Goal: Task Accomplishment & Management: Complete application form

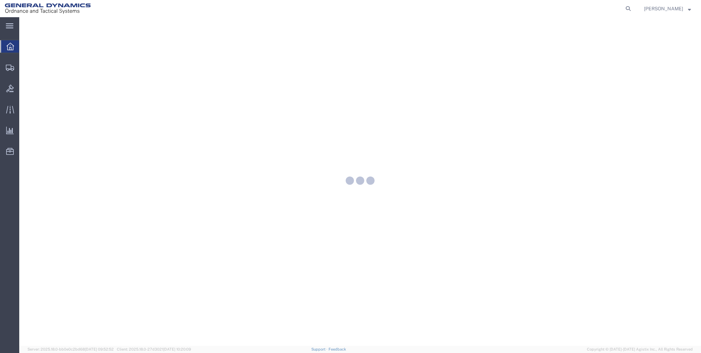
click at [7, 45] on icon at bounding box center [11, 47] width 8 height 8
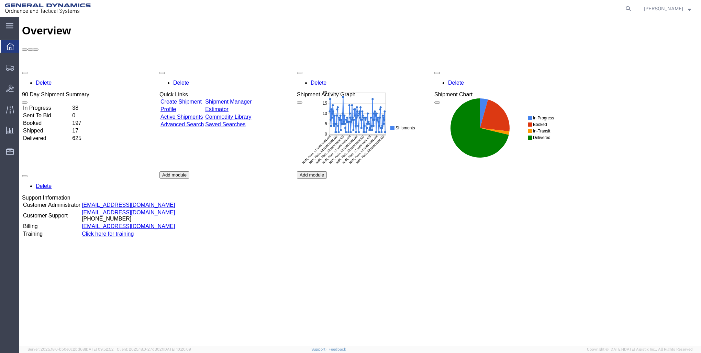
click at [188, 99] on link "Create Shipment" at bounding box center [180, 102] width 41 height 6
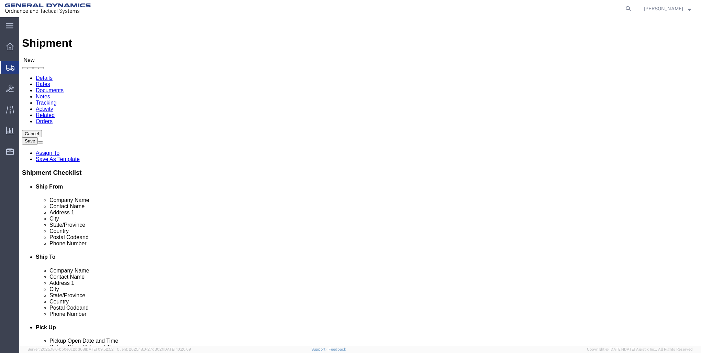
select select
click input "text"
type input "i"
type input "INDEVA"
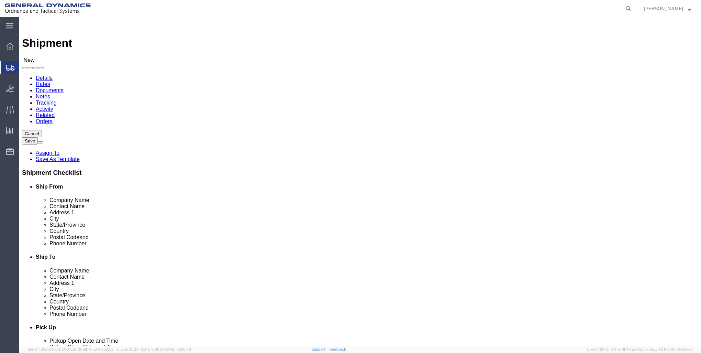
click input "text"
type input "SHIPPING"
click label "Address 1"
click input "text"
type input "[STREET_ADDRESS]"
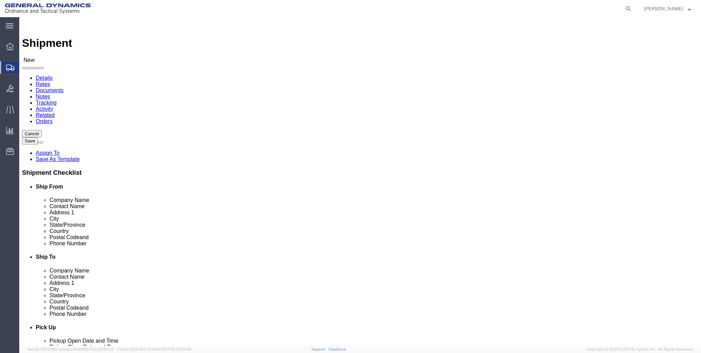
select select
click input "text"
type input "CHARLOTTE"
click div "Location My Profile Location GD-OTS [GEOGRAPHIC_DATA] (Commerce) GD-OTS [GEOGRA…"
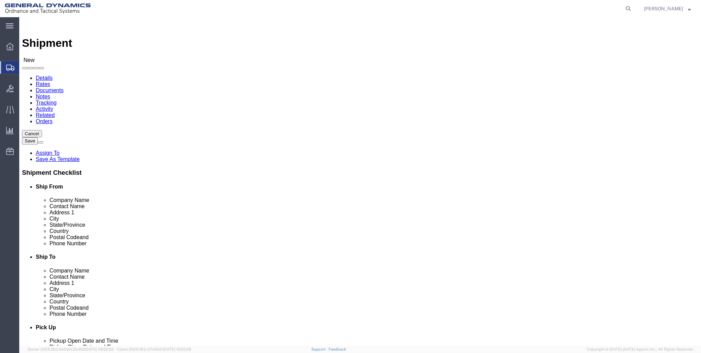
select select
select select "NC"
click input "text"
type input "28217"
select select
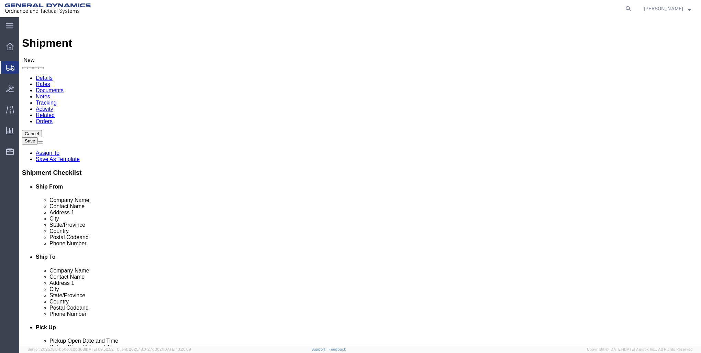
click input "text"
type input "[PHONE_NUMBER]"
click input "text"
type input "GD-OTS RE"
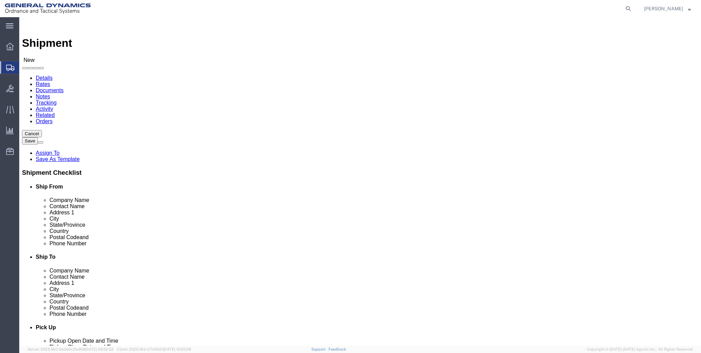
click p "- GD-OTS Red Lion - ([PERSON_NAME]) [STREET_ADDRESS] , 12:00 AM - 12:00 AM"
select select
type input "GD-OTS Red Lion"
type input "[PERSON_NAME]"
type input "[STREET_ADDRESS]"
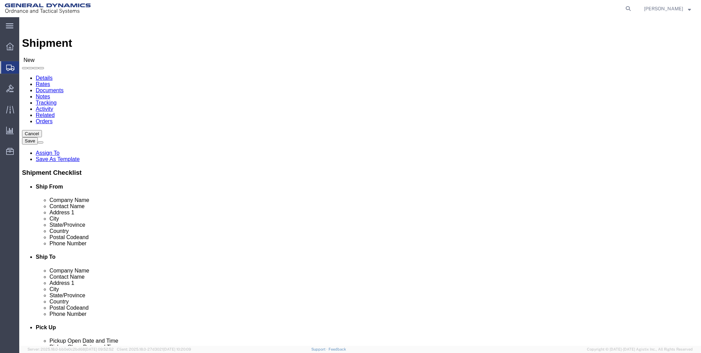
type input "RED LION"
type input "17356"
type input "[PHONE_NUMBER]"
type input "[PERSON_NAME][EMAIL_ADDRESS][PERSON_NAME][DOMAIN_NAME]"
checkbox input "true"
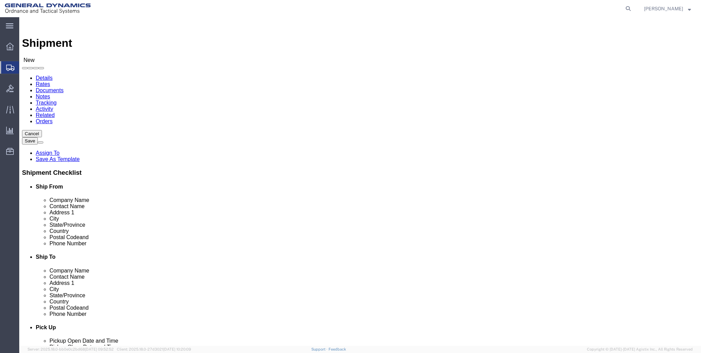
select select "PA"
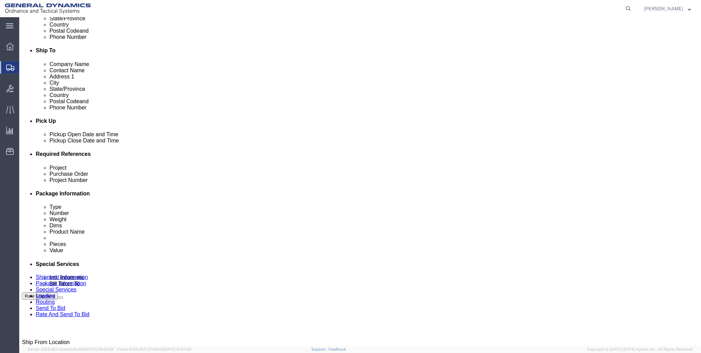
scroll to position [241, 0]
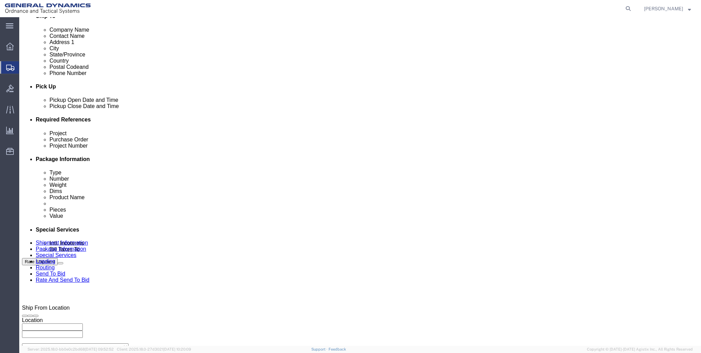
type input "GD-OTS Red Lion"
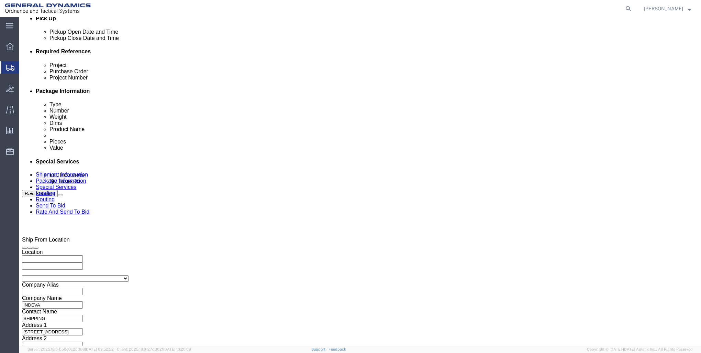
scroll to position [309, 0]
click div "[DATE] 12:00 PM"
click button "Apply"
click input "text"
type input "PMA 550501"
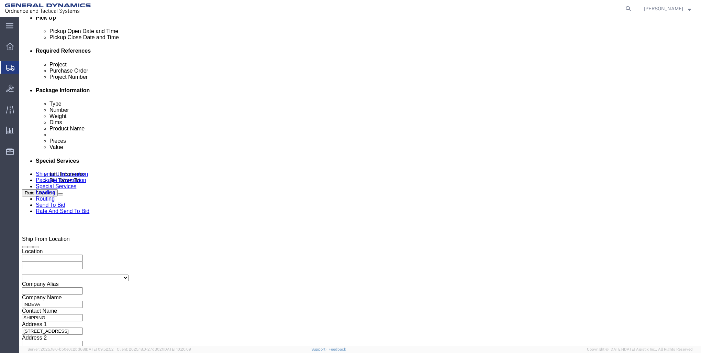
click input "text"
type input "000"
click input "text"
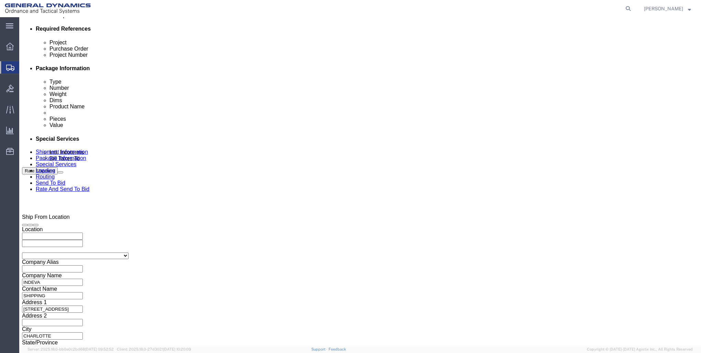
scroll to position [406, 0]
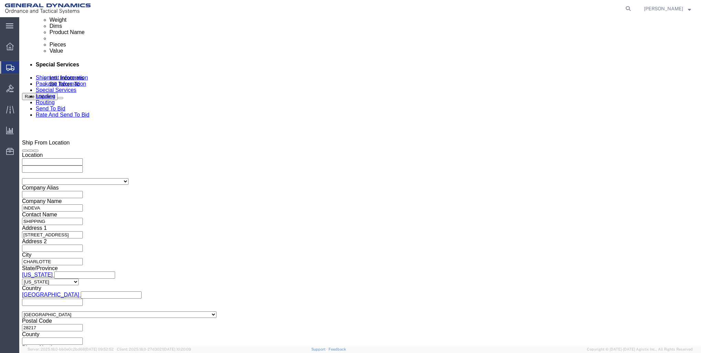
type input "PMA 550501"
click button "Continue"
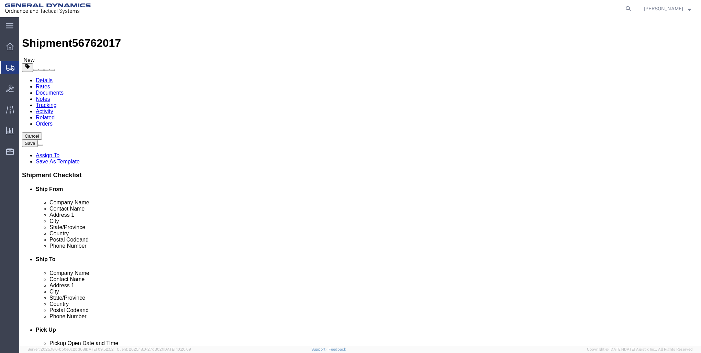
click select "Select Bale(s) Basket(s) Bolt(s) Bottle(s) Buckets Bulk Bundle(s) Can(s) Cardbo…"
select select "PONS"
click select "Select Bale(s) Basket(s) Bolt(s) Bottle(s) Buckets Bulk Bundle(s) Can(s) Cardbo…"
click input "text"
type input "75"
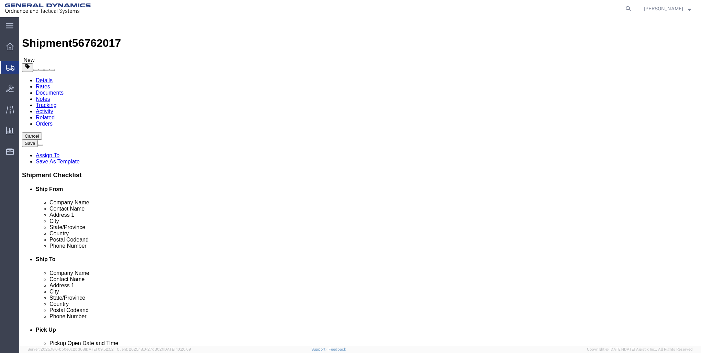
type input "48"
type input "94"
click input "0.00"
type input "0"
type input "1925"
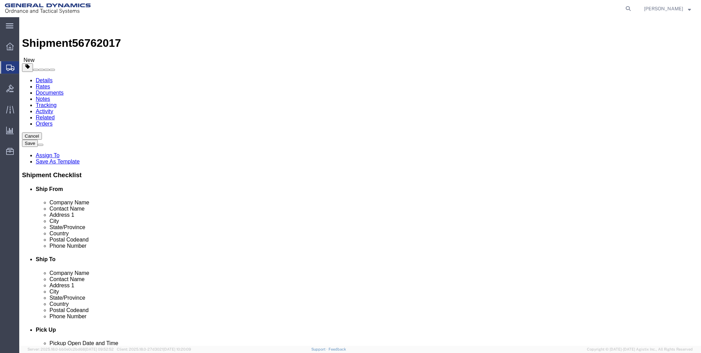
click link "Add Content"
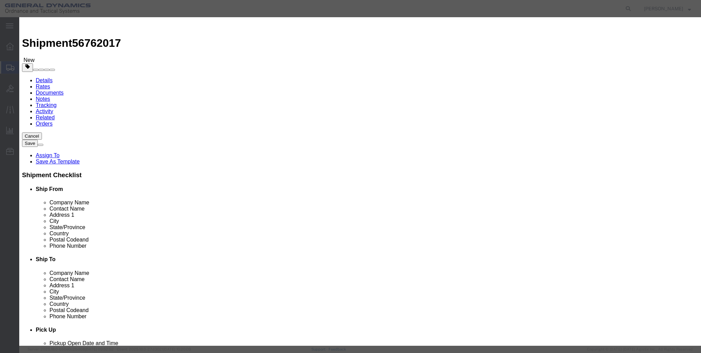
click input "text"
type input "DEMO"
click input "0"
type input "1"
click input "text"
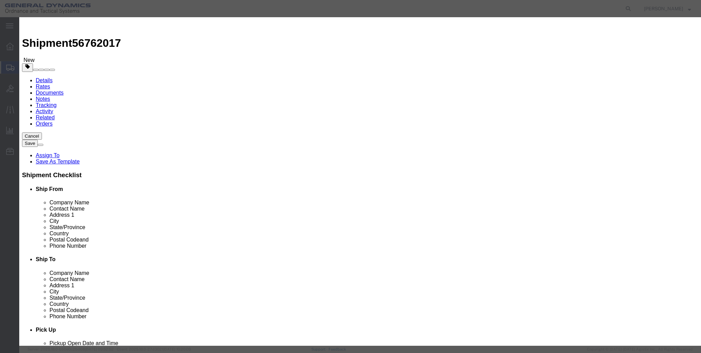
type input "1"
click select "Select 50 55 60 65 70 85 92.5 100 125 175 250 300 400"
select select "85"
click select "Select 50 55 60 65 70 85 92.5 100 125 175 250 300 400"
click button "Save & Close"
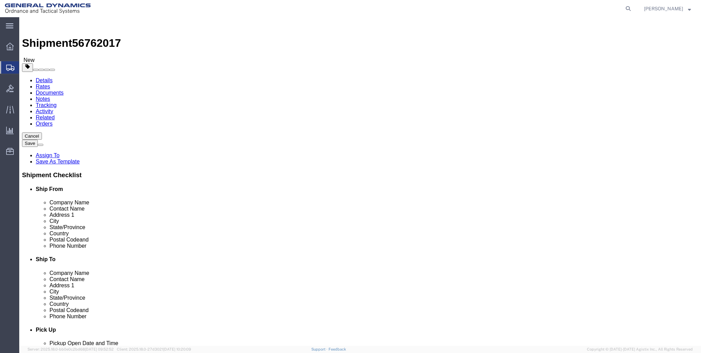
click button "Rate Shipment"
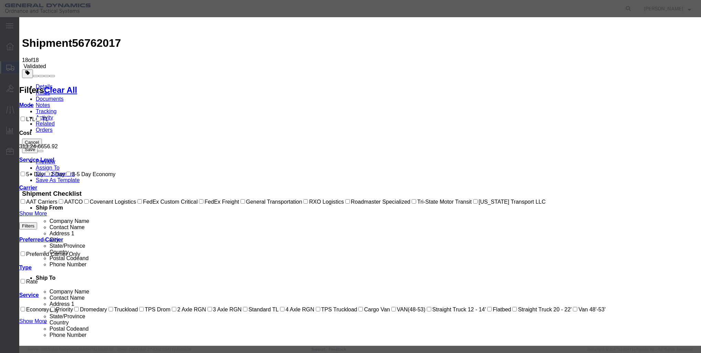
select select "7817"
select select "17706"
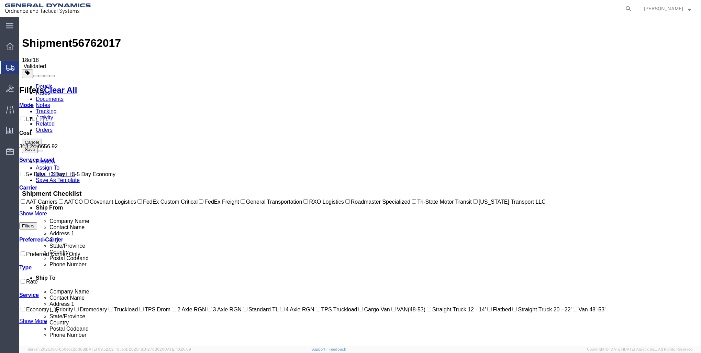
click at [47, 84] on link "Details" at bounding box center [44, 87] width 17 height 6
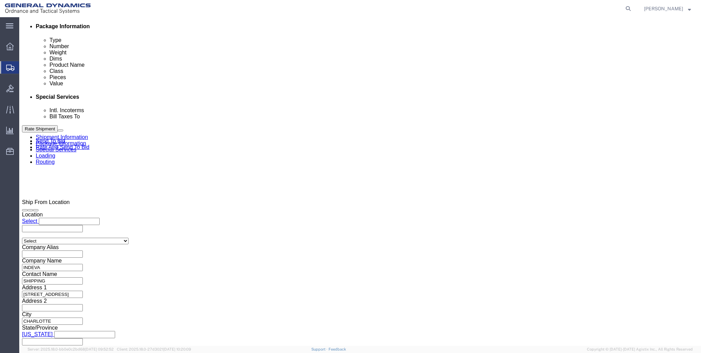
scroll to position [369, 0]
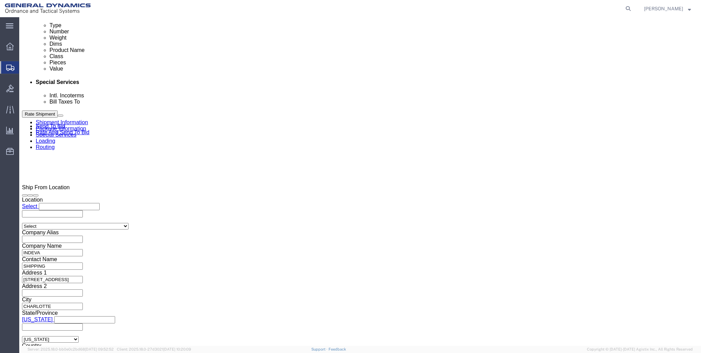
click button "Continue"
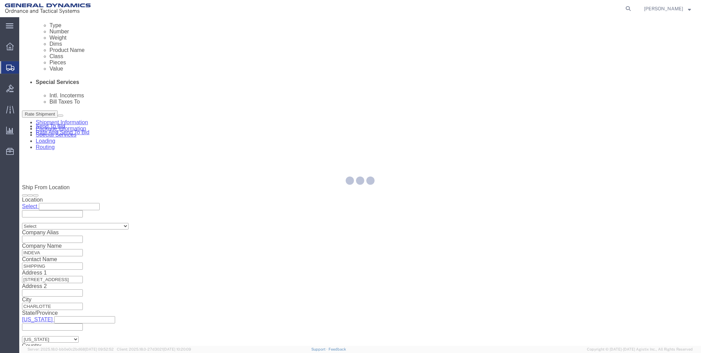
scroll to position [0, 0]
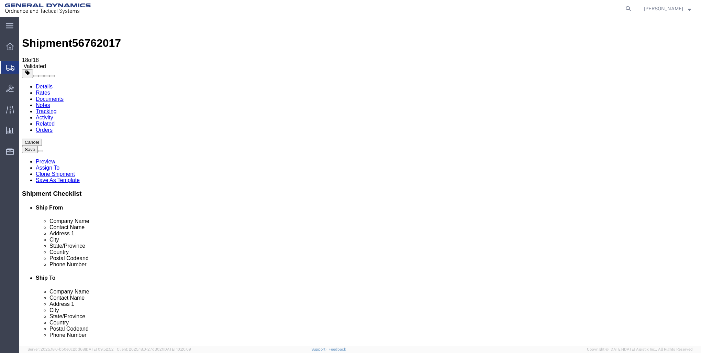
click button "Continue"
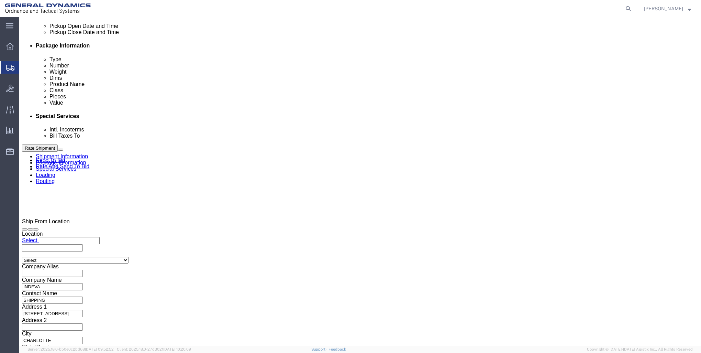
scroll to position [344, 0]
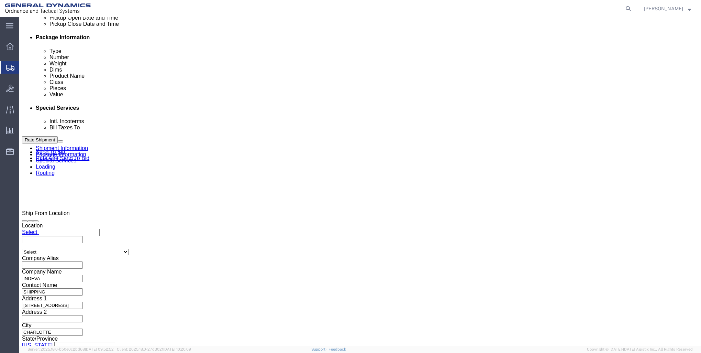
click input "BOL"
checkbox input "true"
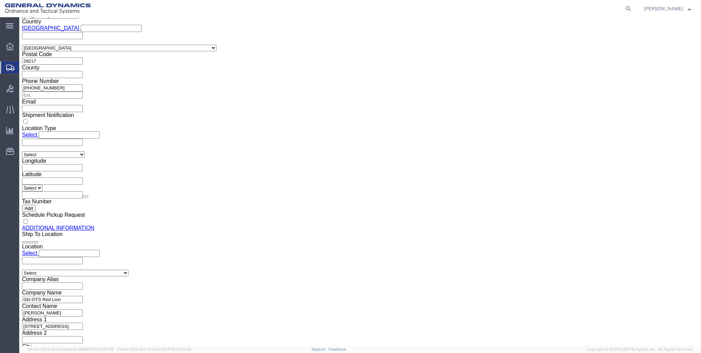
scroll to position [789, 0]
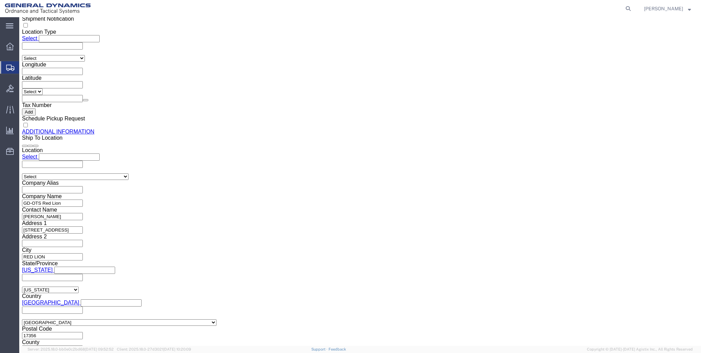
click button "Rate Shipment"
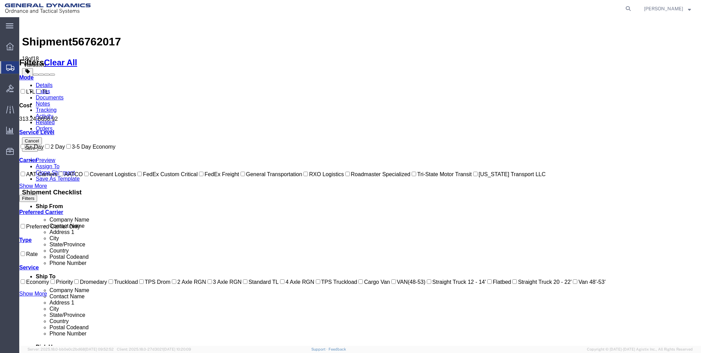
scroll to position [0, 0]
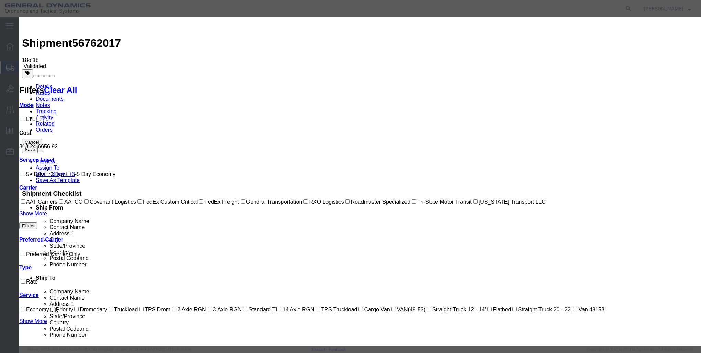
select select "7817"
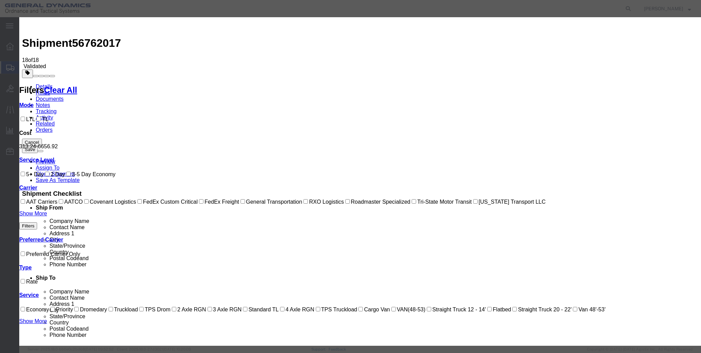
select select "17706"
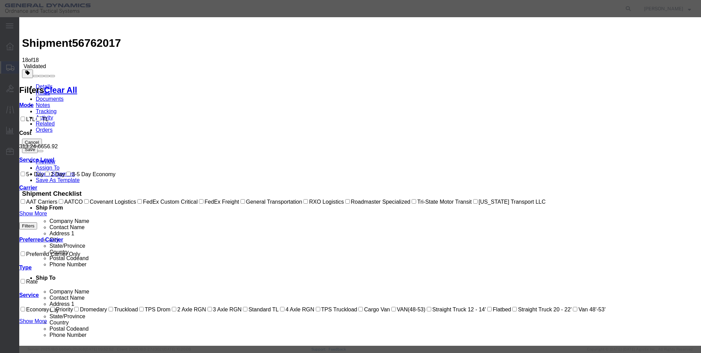
type input "[PERSON_NAME]"
type input "VACU BRAZE"
type input "7172448256"
type input "V"
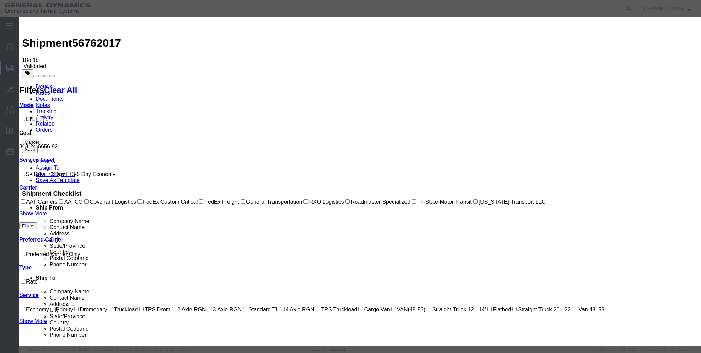
type input "INDEVA"
type input "$1360"
type input "0.00"
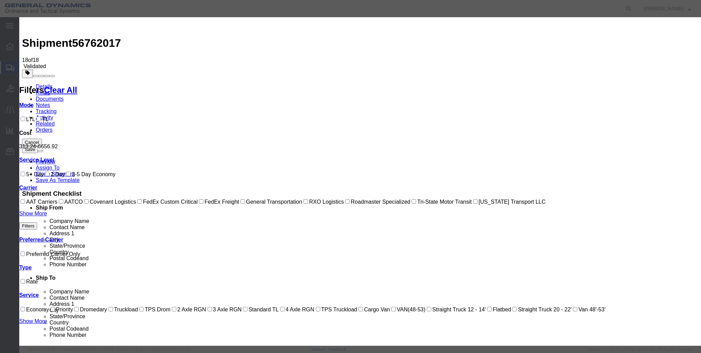
select select "1200"
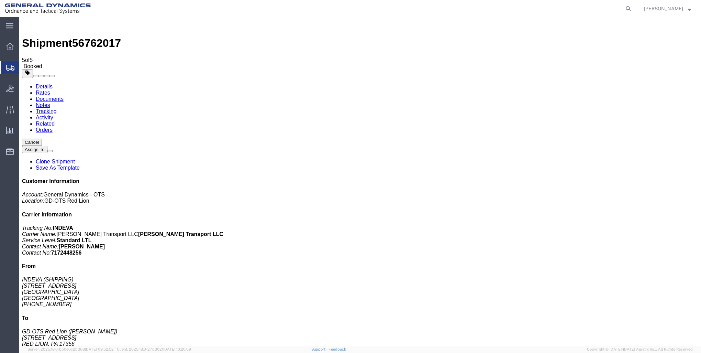
checkbox input "true"
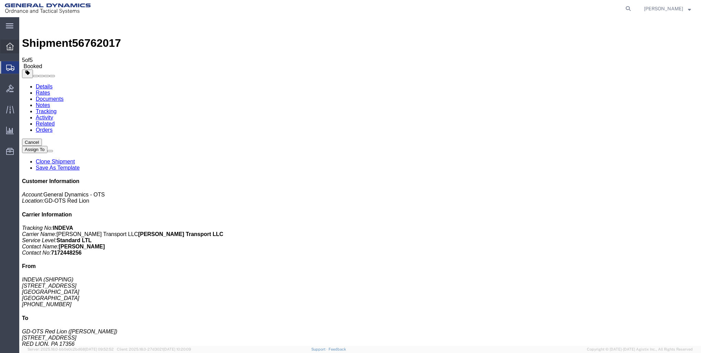
click at [7, 45] on icon at bounding box center [10, 47] width 8 height 8
